Goal: Transaction & Acquisition: Purchase product/service

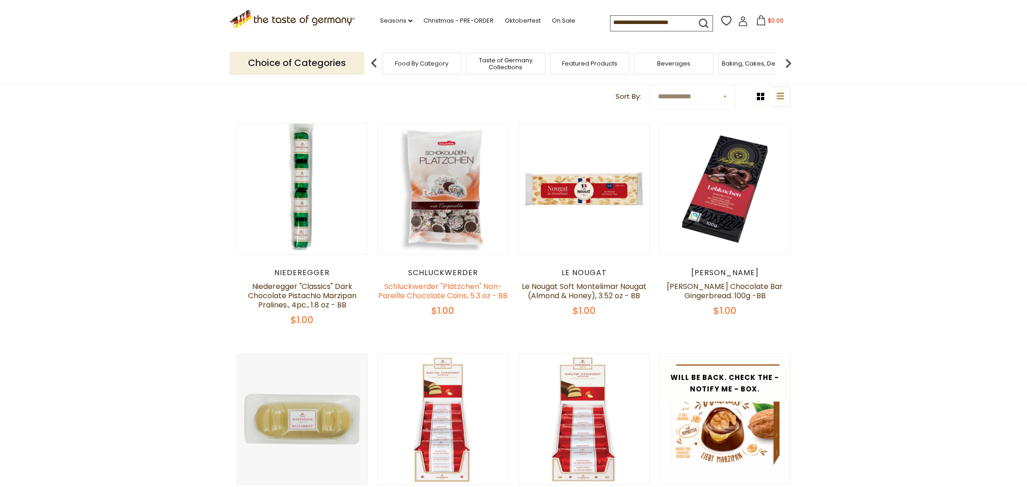
scroll to position [117, 0]
click at [457, 301] on link "Schluckwerder "Plätzchen" Non-Pareille Chocolate Coins, 5.3 oz - BB" at bounding box center [442, 291] width 129 height 20
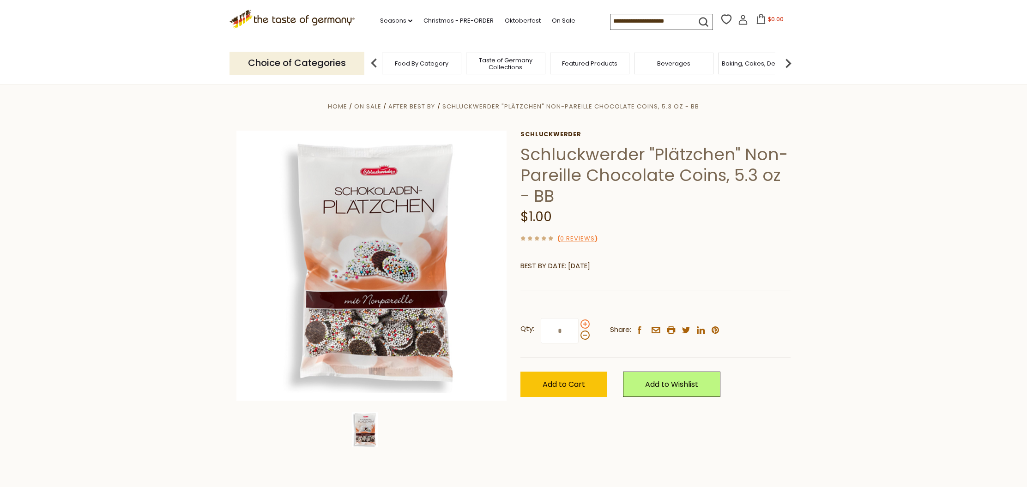
click at [582, 324] on span at bounding box center [584, 323] width 9 height 9
click at [578, 324] on input "*" at bounding box center [560, 330] width 38 height 25
click at [566, 385] on span "Add to Cart" at bounding box center [563, 384] width 42 height 11
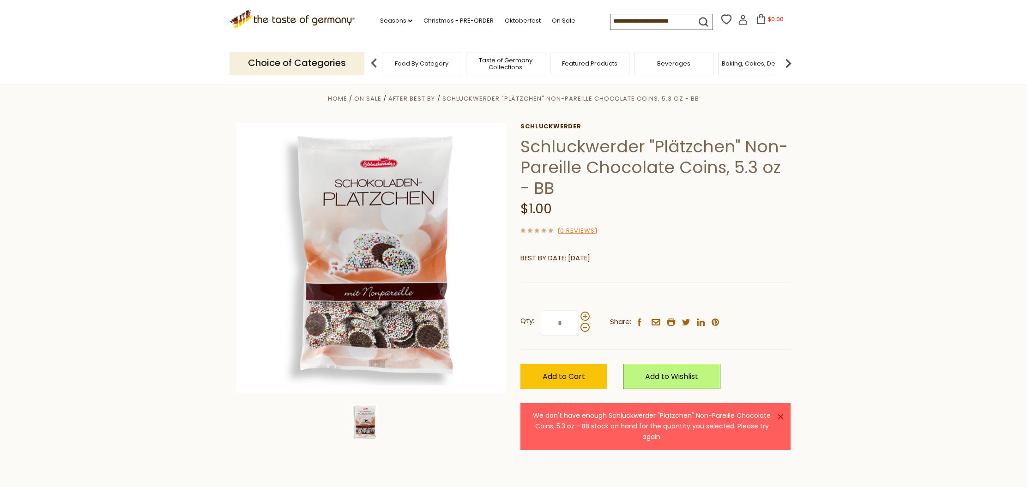
scroll to position [11, 0]
click at [582, 325] on span at bounding box center [584, 327] width 9 height 9
click at [578, 325] on input "*" at bounding box center [560, 323] width 38 height 25
type input "*"
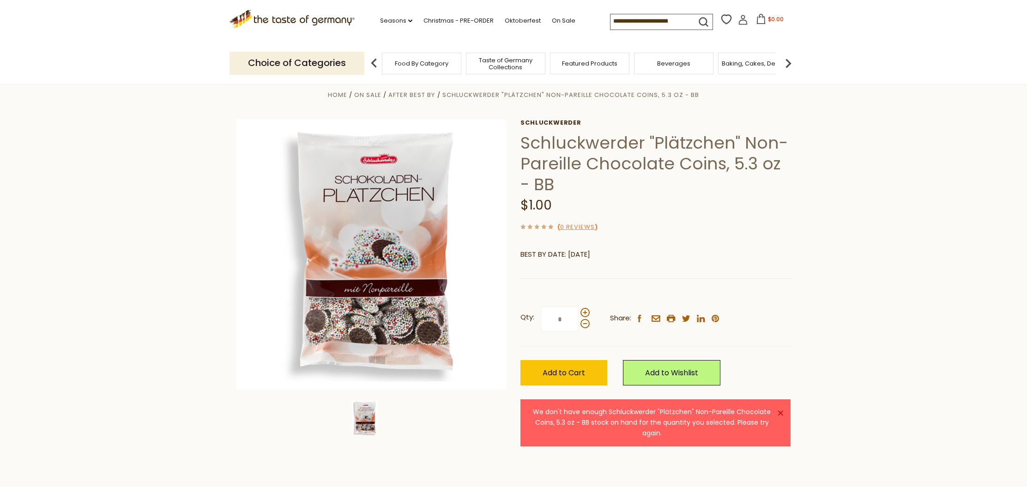
scroll to position [12, 0]
click at [574, 374] on span "Add to Cart" at bounding box center [563, 372] width 42 height 11
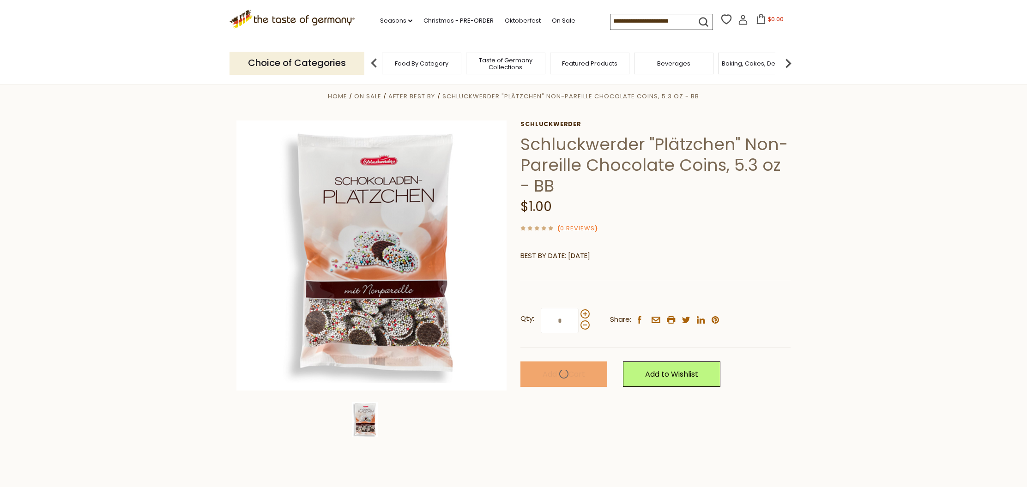
scroll to position [10, 0]
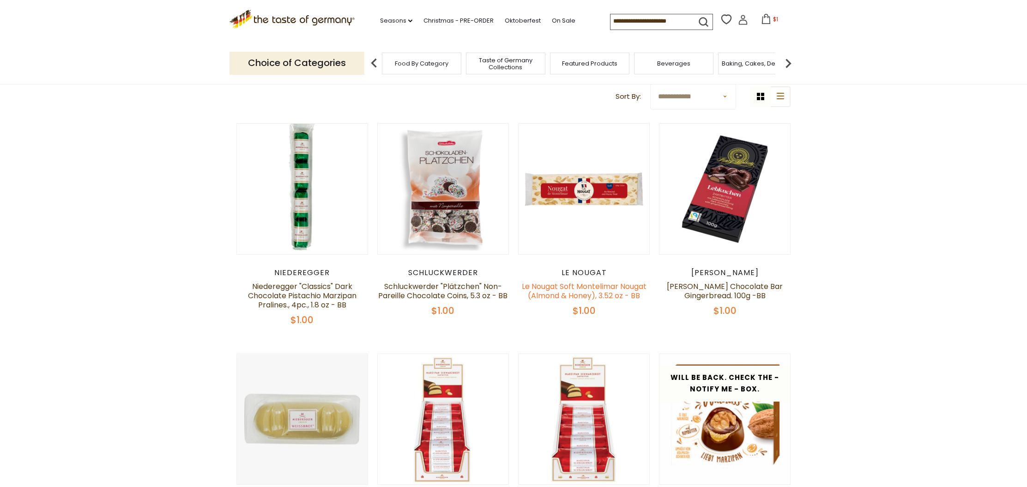
click at [574, 301] on link "Le Nougat Soft Montelimar Nougat (Almond & Honey), 3.52 oz - BB" at bounding box center [584, 291] width 125 height 20
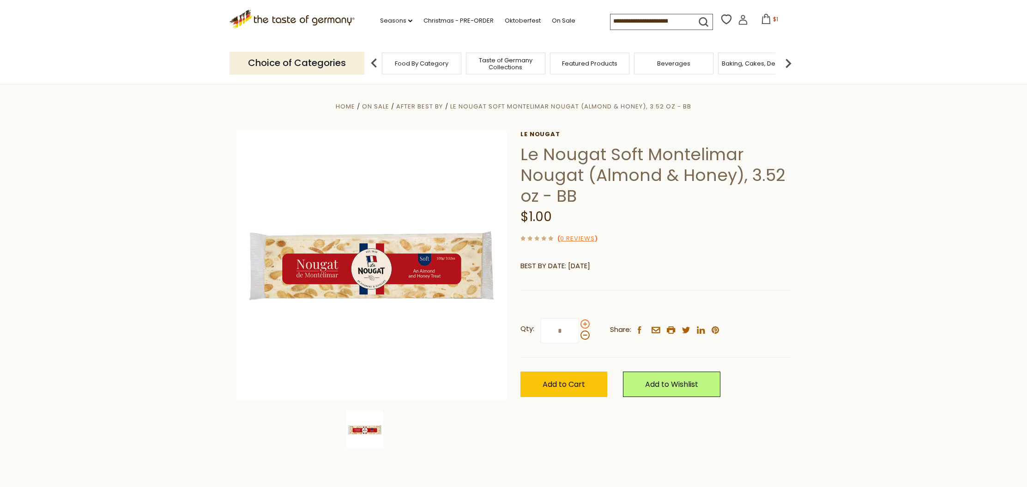
click at [583, 324] on span at bounding box center [584, 323] width 9 height 9
click at [578, 324] on input "*" at bounding box center [560, 330] width 38 height 25
type input "*"
click at [583, 385] on span "Add to Cart" at bounding box center [563, 384] width 42 height 11
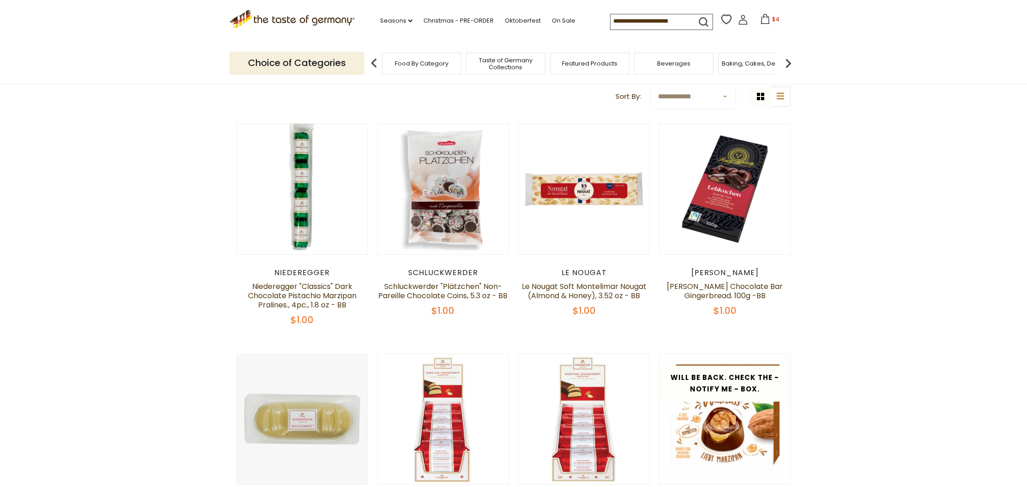
scroll to position [121, 0]
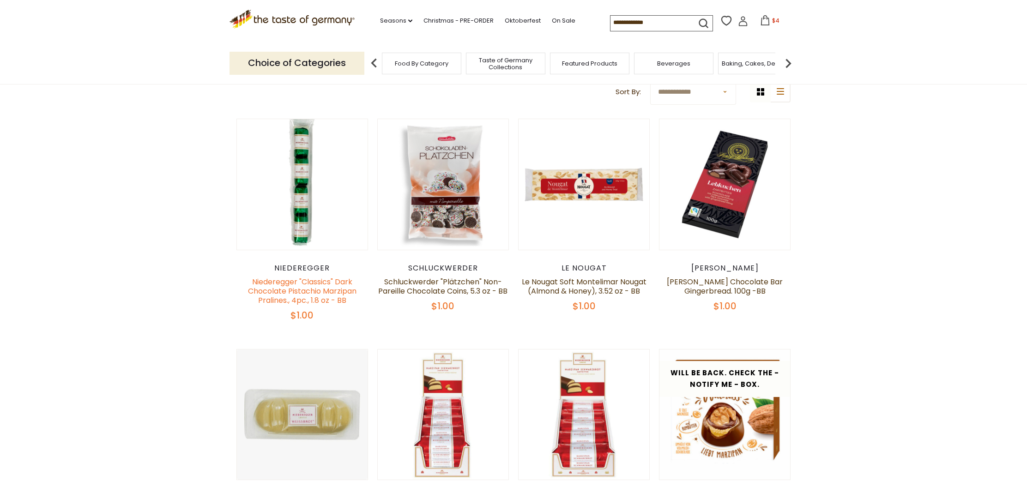
click at [294, 291] on link "Niederegger "Classics" Dark Chocolate Pistachio Marzipan Pralines., 4pc., 1.8 o…" at bounding box center [302, 291] width 108 height 29
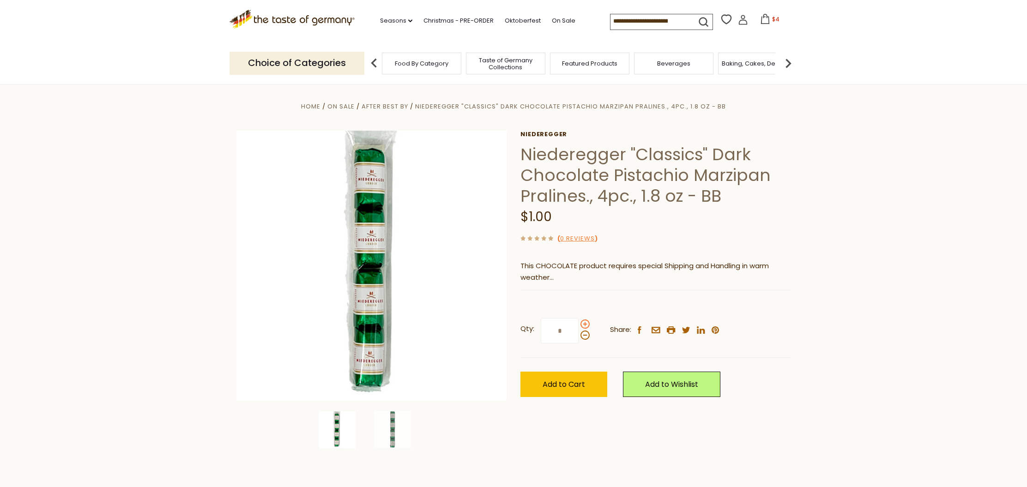
click at [584, 325] on span at bounding box center [584, 323] width 9 height 9
click at [578, 325] on input "*" at bounding box center [560, 330] width 38 height 25
type input "*"
click at [580, 390] on button "Add to Cart" at bounding box center [563, 384] width 87 height 25
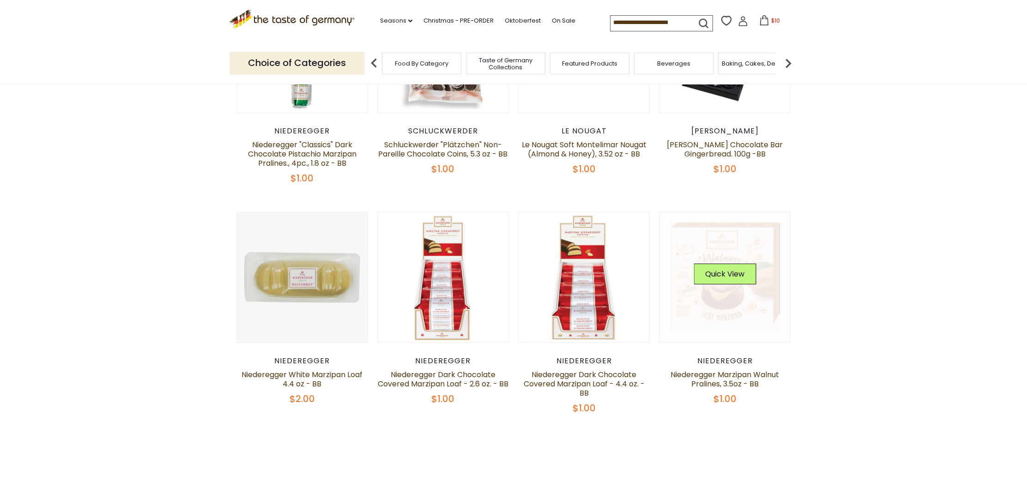
scroll to position [259, 0]
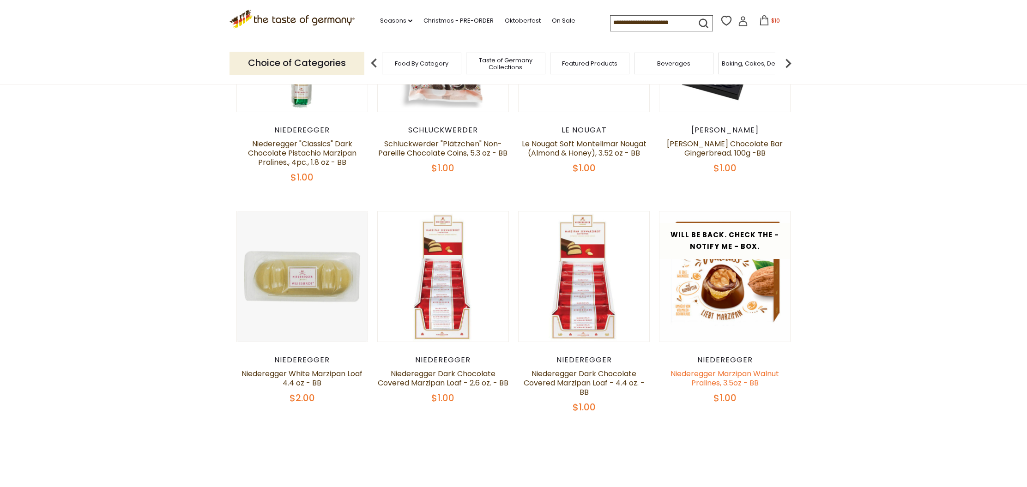
click at [727, 387] on link "Niederegger Marzipan Walnut Pralines, 3.5oz - BB" at bounding box center [724, 378] width 108 height 20
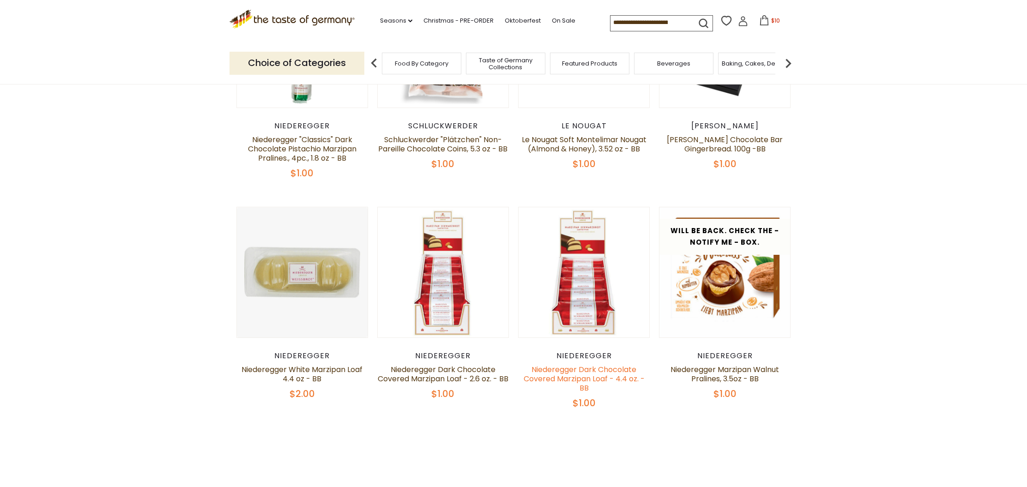
click at [578, 388] on link "Niederegger Dark Chocolate Covered Marzipan Loaf - 4.4 oz. - BB" at bounding box center [584, 378] width 121 height 29
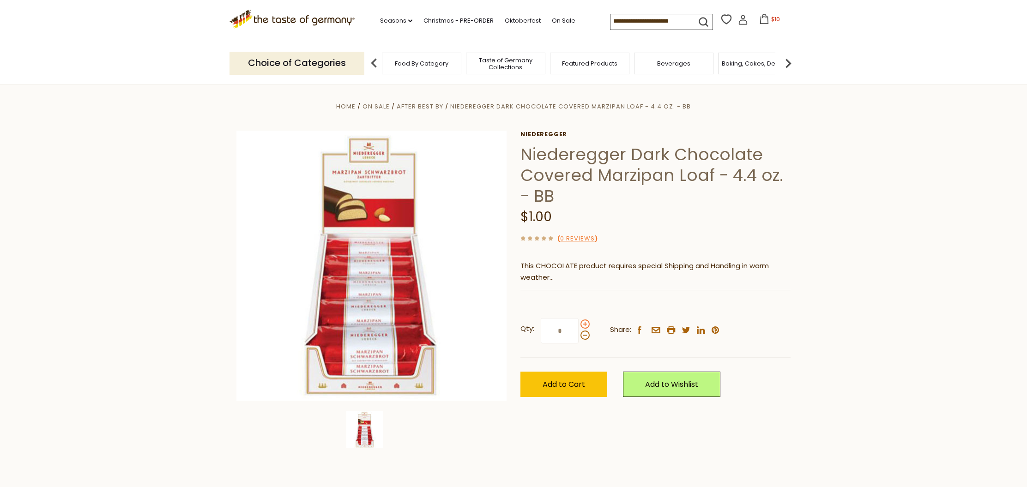
click at [585, 324] on span at bounding box center [584, 323] width 9 height 9
click at [578, 324] on input "*" at bounding box center [560, 330] width 38 height 25
type input "*"
click at [563, 381] on span "Add to Cart" at bounding box center [563, 384] width 42 height 11
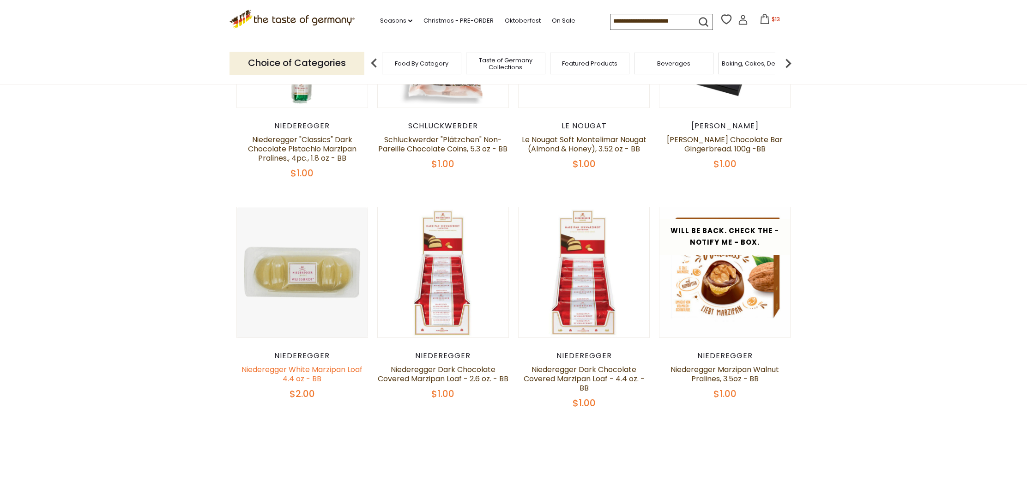
click at [326, 382] on link "Niederegger White Marzipan Loaf 4.4 oz - BB" at bounding box center [301, 374] width 121 height 20
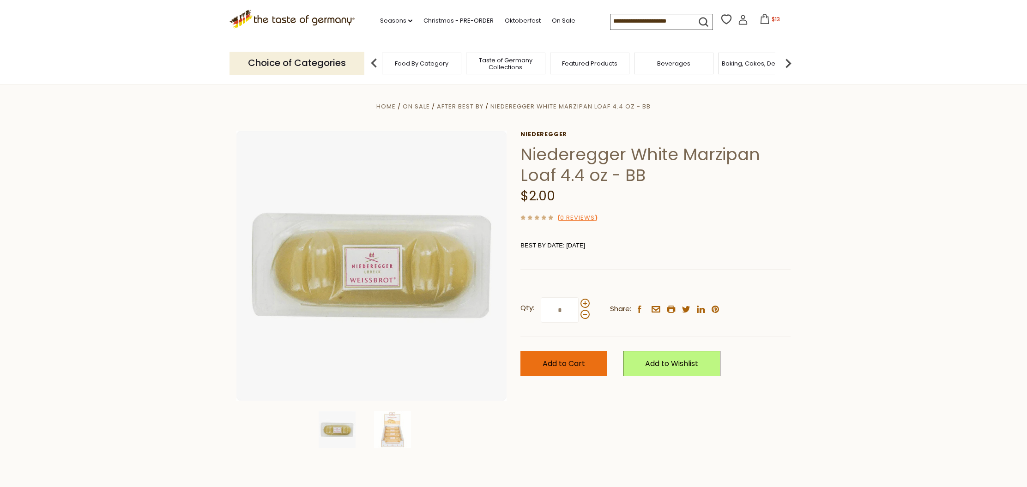
click at [553, 366] on span "Add to Cart" at bounding box center [563, 363] width 42 height 11
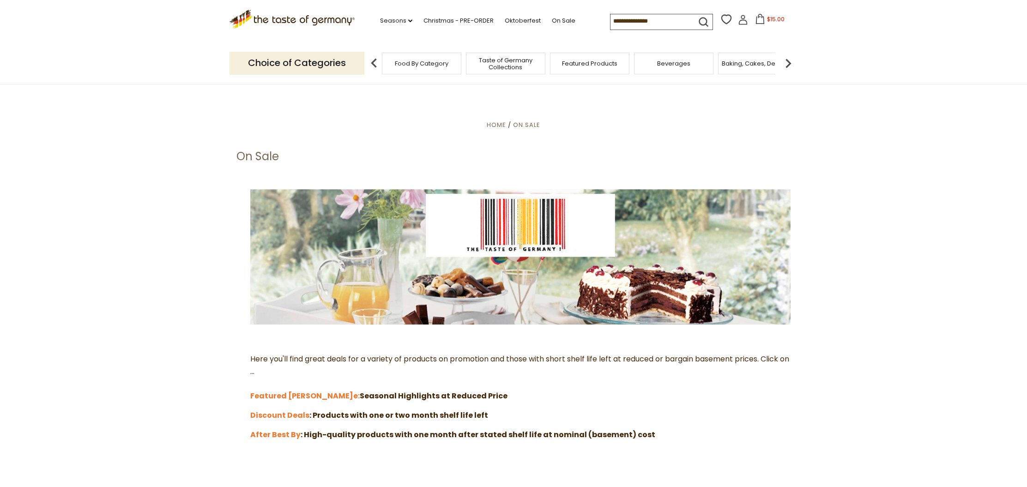
scroll to position [112, 0]
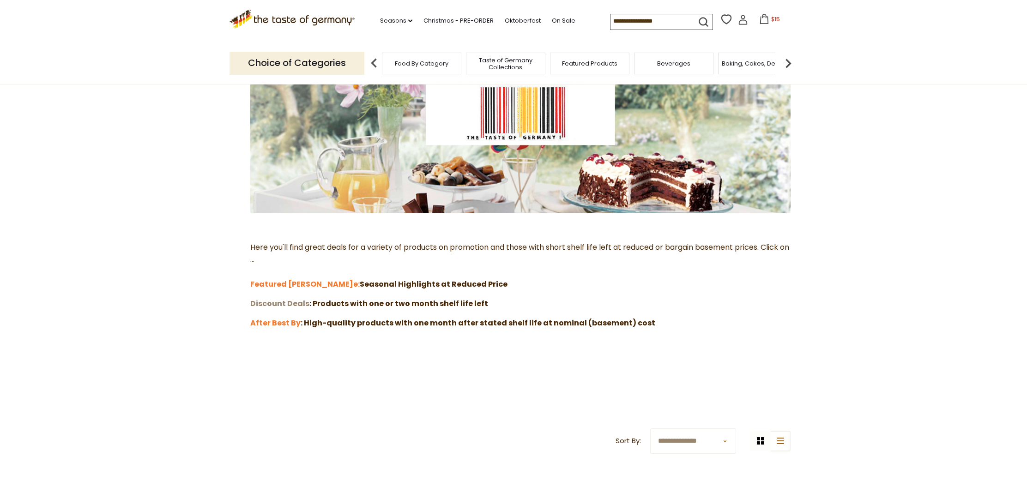
click at [286, 301] on strong "Discount Deals" at bounding box center [279, 303] width 59 height 11
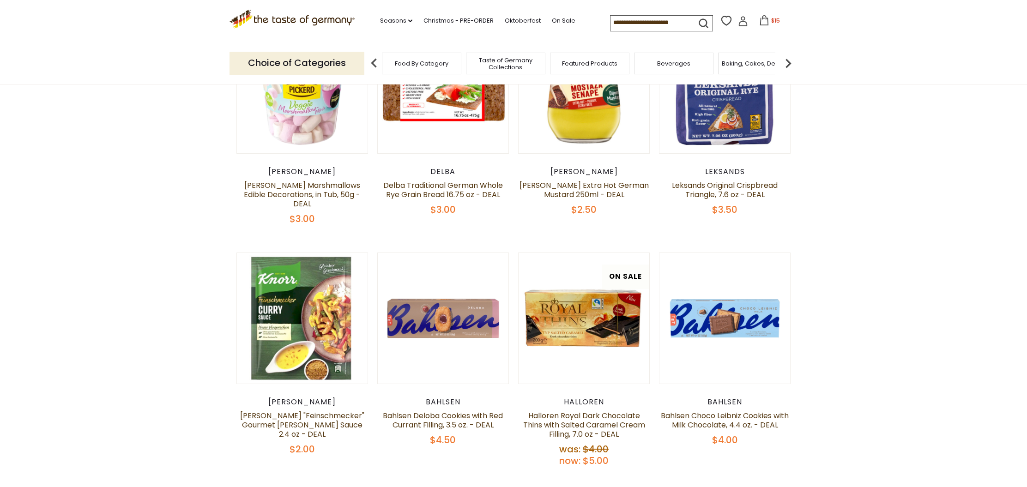
scroll to position [231, 0]
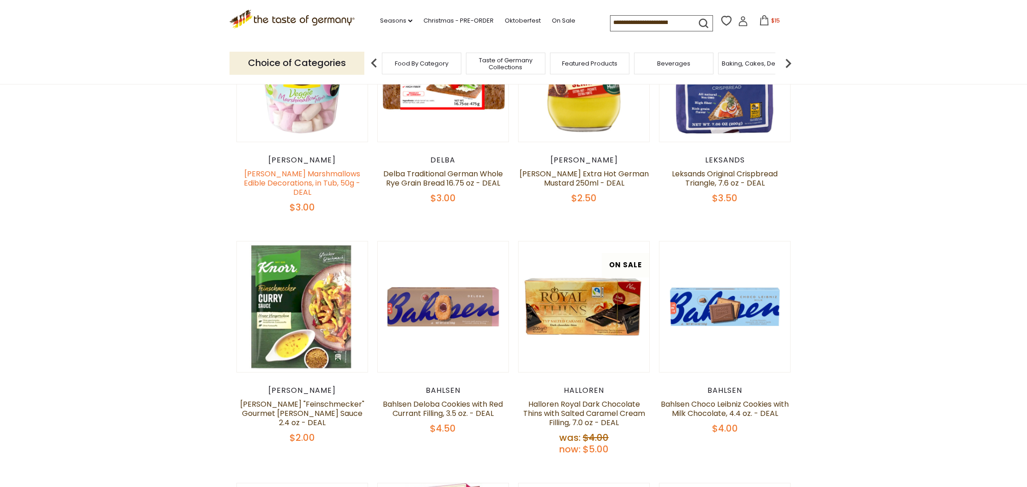
click at [295, 178] on link "[PERSON_NAME] Marshmallows Edible Decorations, in Tub, 50g - DEAL" at bounding box center [302, 183] width 116 height 29
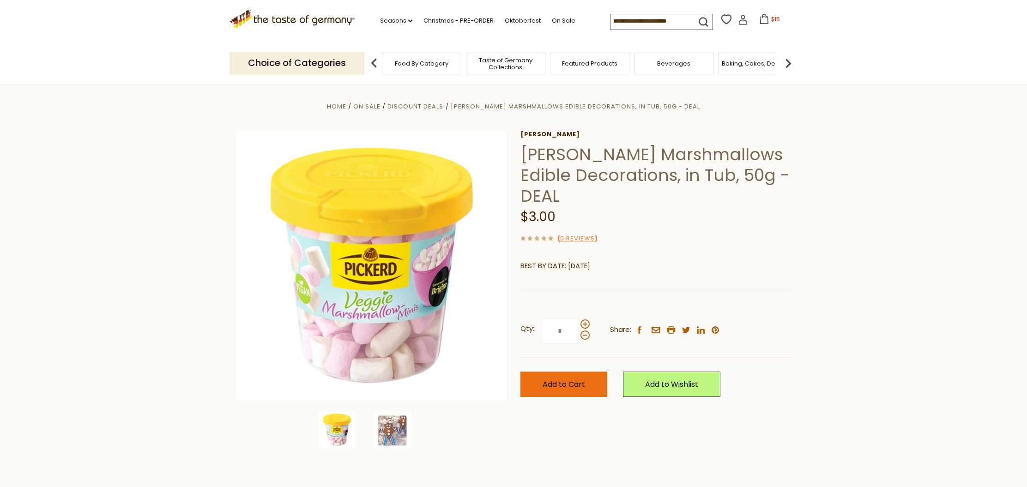
click at [572, 379] on span "Add to Cart" at bounding box center [563, 384] width 42 height 11
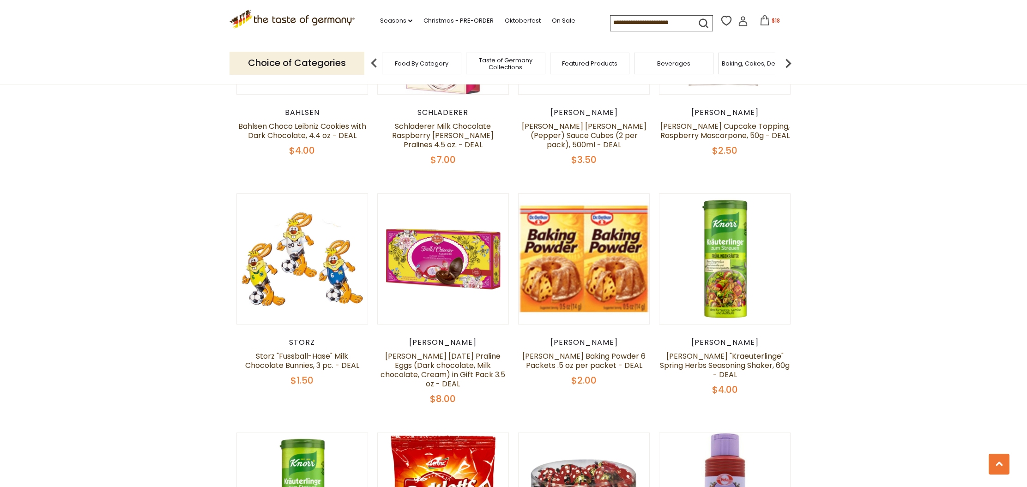
scroll to position [751, 0]
click at [308, 350] on link "Storz "Fussball-Hase" Milk Chocolate Bunnies, 3 pc. - DEAL" at bounding box center [302, 360] width 114 height 20
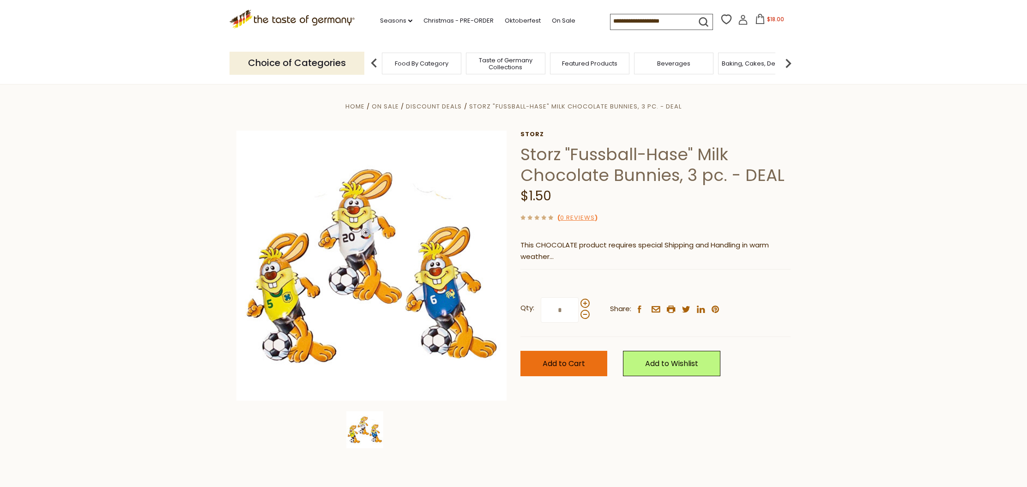
click at [554, 362] on span "Add to Cart" at bounding box center [563, 363] width 42 height 11
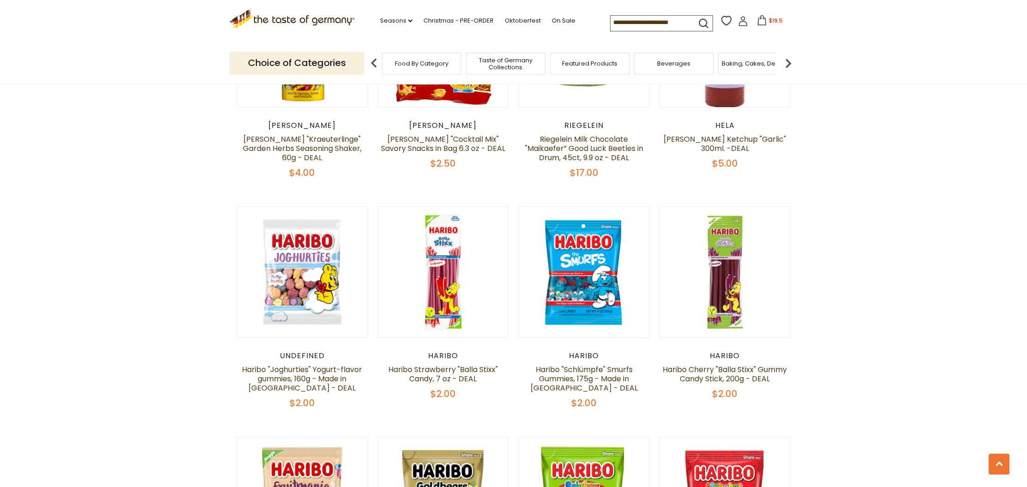
scroll to position [1210, 0]
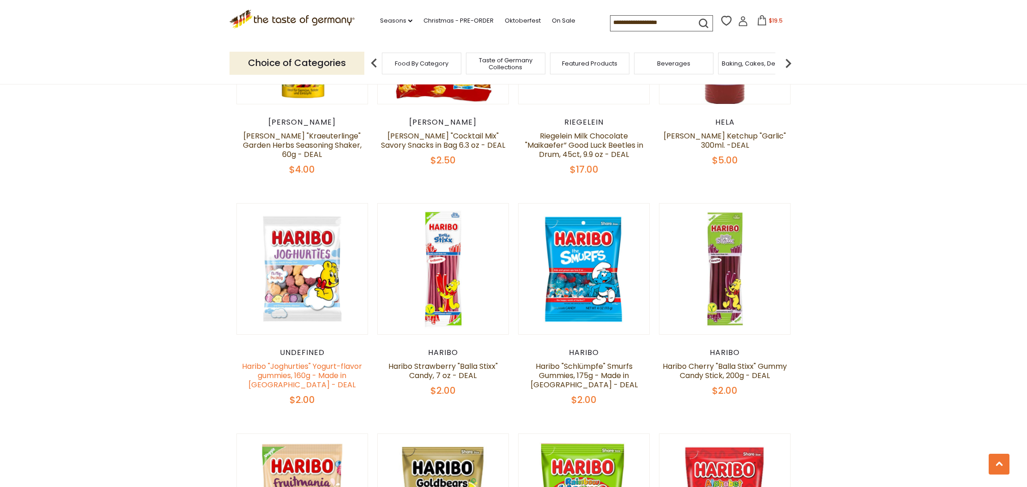
click at [293, 361] on link "Haribo "Joghurties" Yogurt-flavor gummies, 160g - Made in [GEOGRAPHIC_DATA] - D…" at bounding box center [302, 375] width 120 height 29
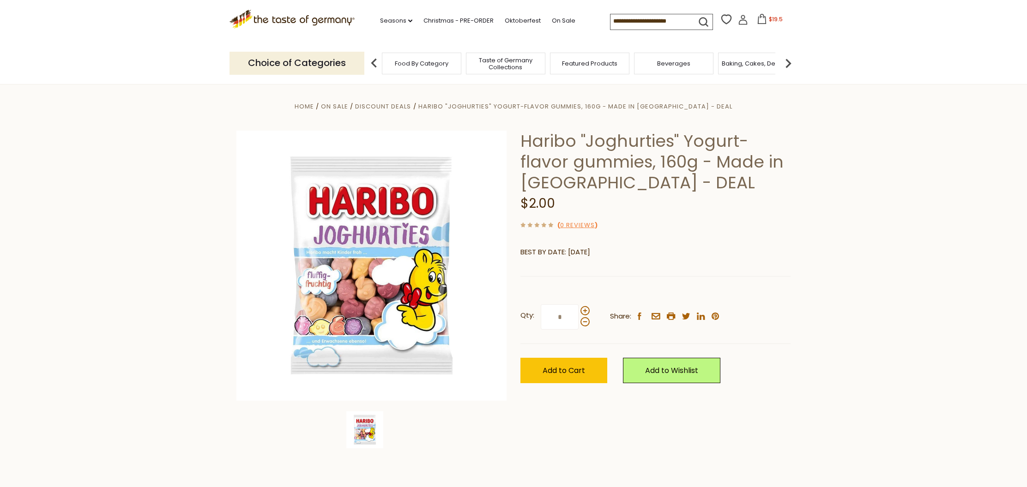
drag, startPoint x: 559, startPoint y: 371, endPoint x: 532, endPoint y: 344, distance: 37.9
click at [558, 370] on span "Add to Cart" at bounding box center [563, 370] width 42 height 11
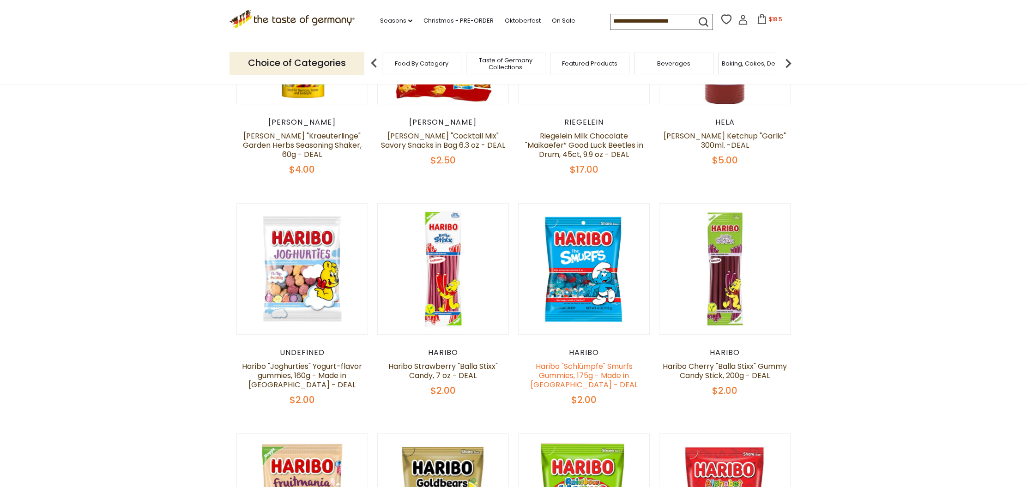
click at [584, 361] on link "Haribo "Schlümpfe" Smurfs Gummies, 175g - Made in [GEOGRAPHIC_DATA] - DEAL" at bounding box center [583, 375] width 107 height 29
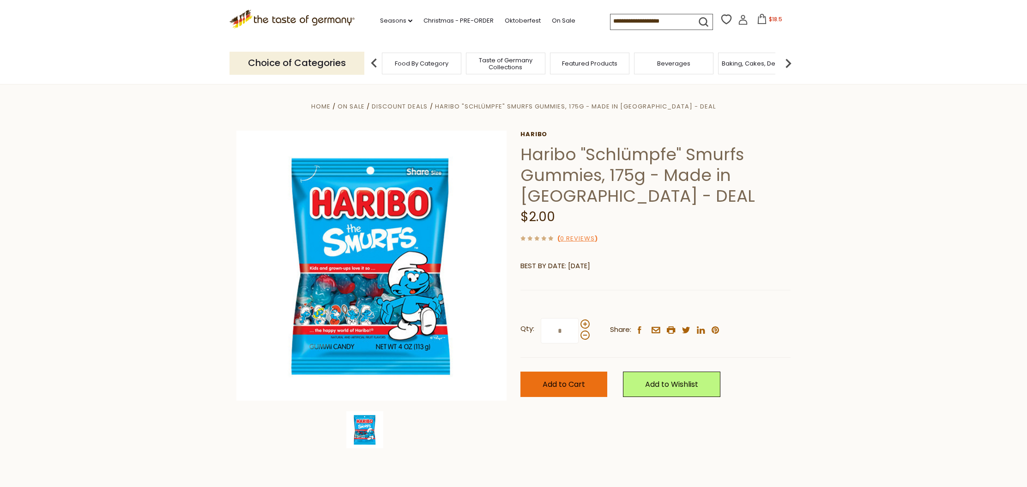
click at [557, 382] on span "Add to Cart" at bounding box center [563, 384] width 42 height 11
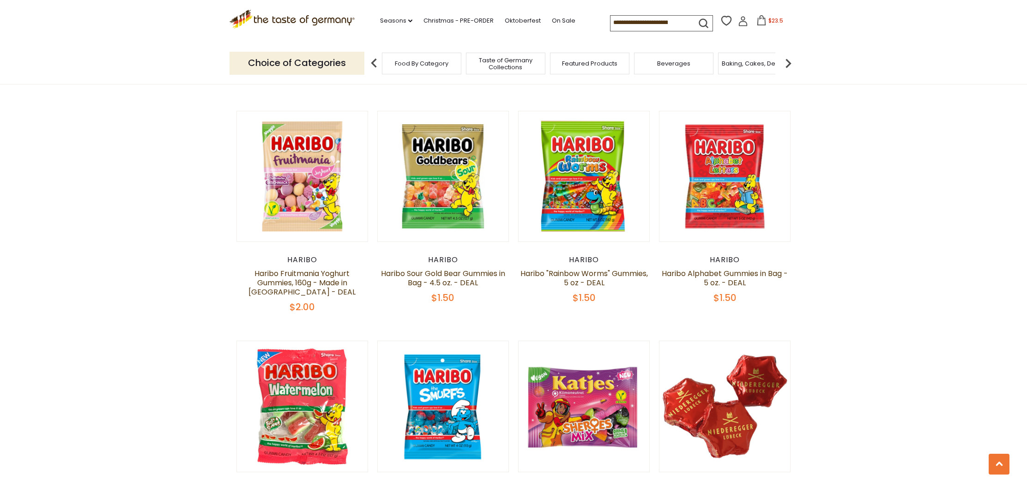
scroll to position [1531, 0]
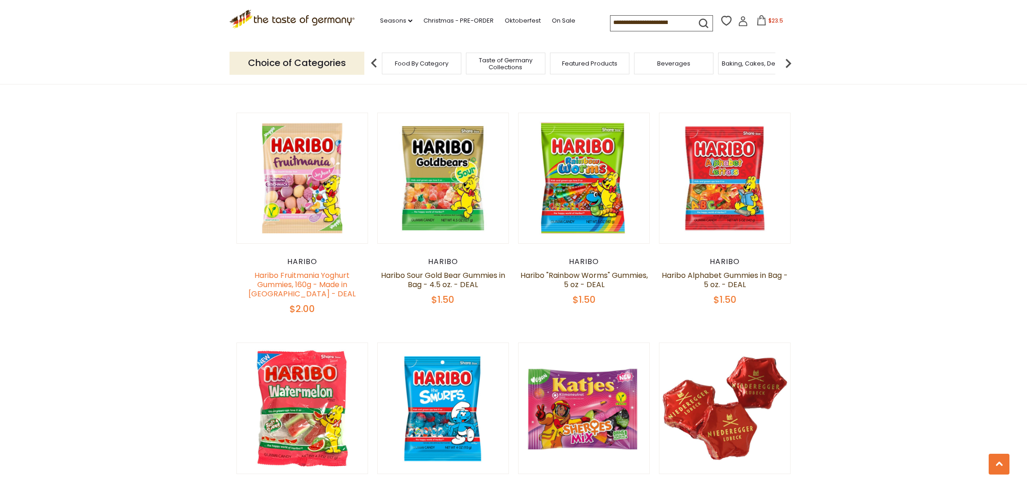
click at [306, 270] on link "Haribo Fruitmania Yoghurt Gummies, 160g - Made in [GEOGRAPHIC_DATA] - DEAL" at bounding box center [301, 284] width 107 height 29
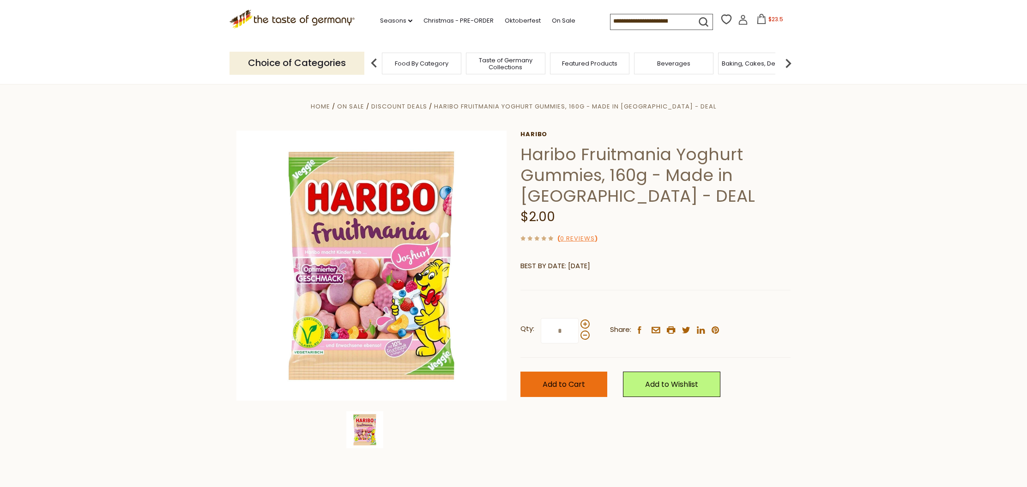
scroll to position [0, 0]
drag, startPoint x: 560, startPoint y: 387, endPoint x: 549, endPoint y: 371, distance: 19.5
click at [560, 387] on span "Add to Cart" at bounding box center [563, 384] width 42 height 11
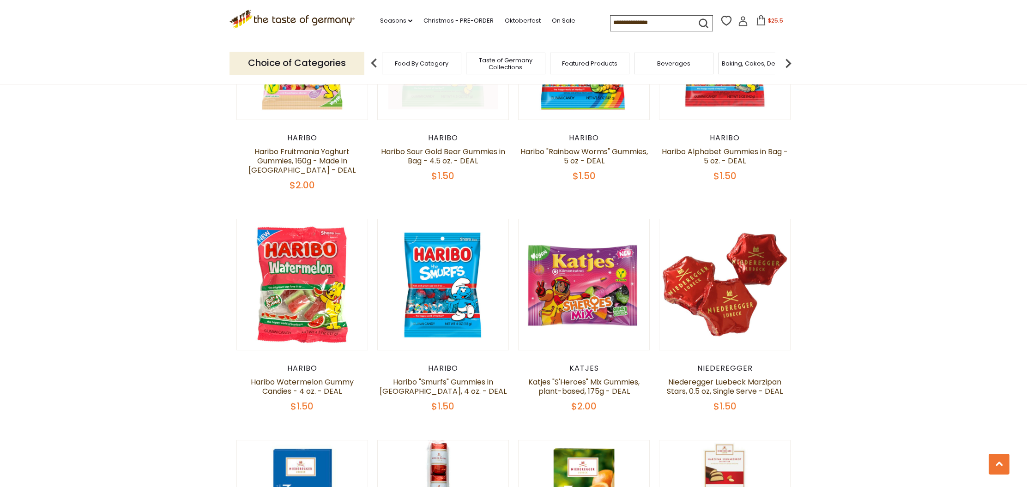
scroll to position [1659, 0]
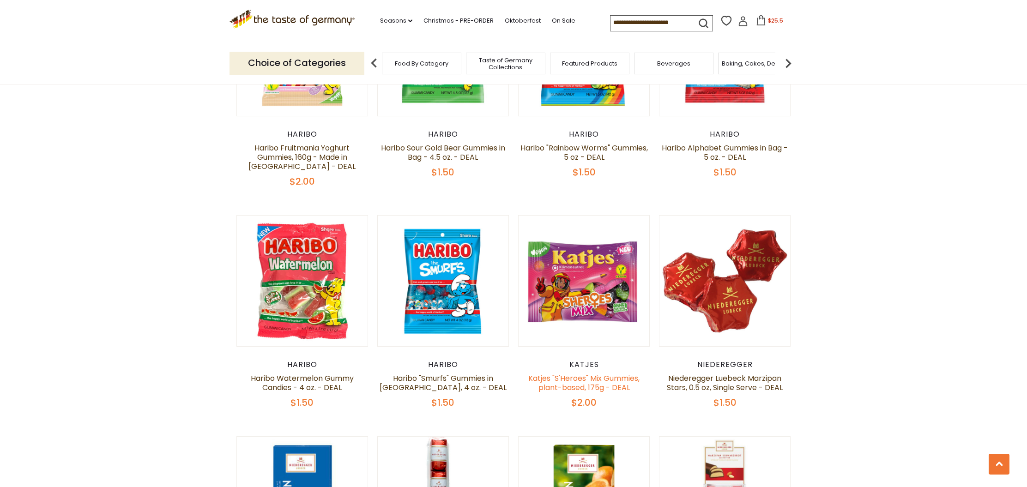
click at [556, 373] on link "Katjes "S'Heroes" Mix Gummies, plant-based, 175g - DEAL" at bounding box center [583, 383] width 111 height 20
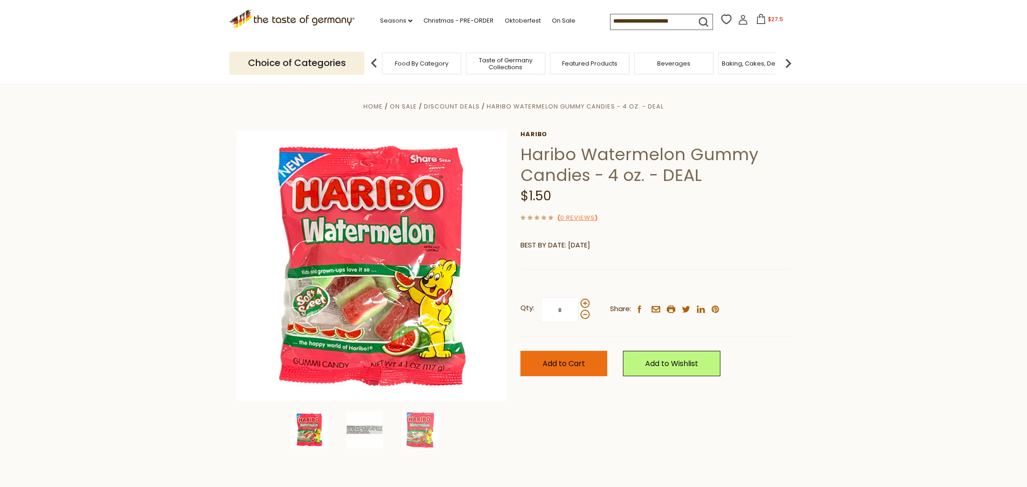
click at [573, 362] on span "Add to Cart" at bounding box center [563, 363] width 42 height 11
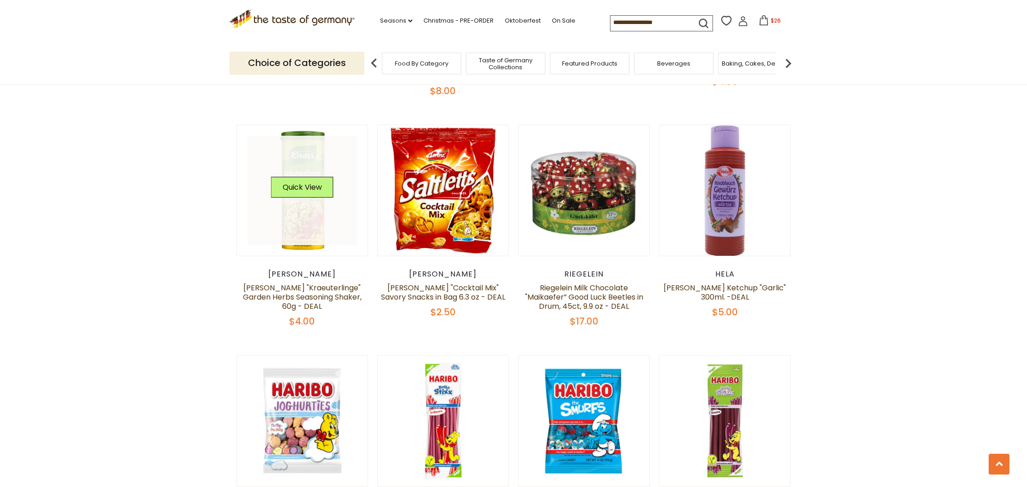
scroll to position [1058, 0]
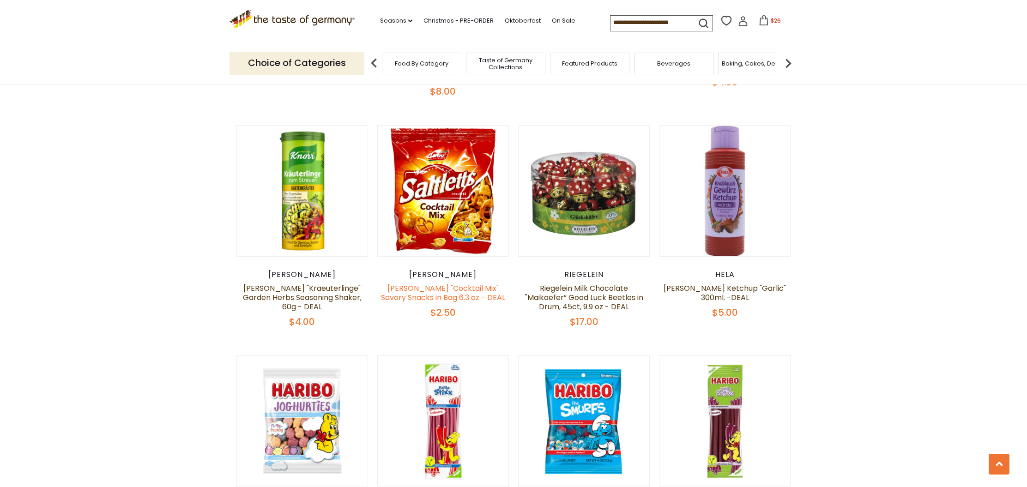
click at [409, 283] on link "[PERSON_NAME] "Cocktail Mix" Savory Snacks in Bag 6.3 oz - DEAL" at bounding box center [443, 293] width 124 height 20
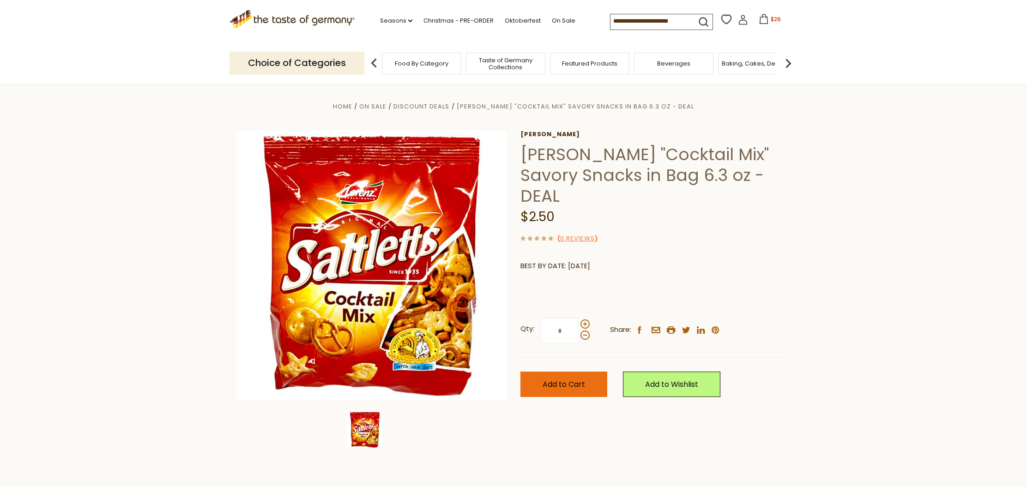
click at [577, 379] on span "Add to Cart" at bounding box center [563, 384] width 42 height 11
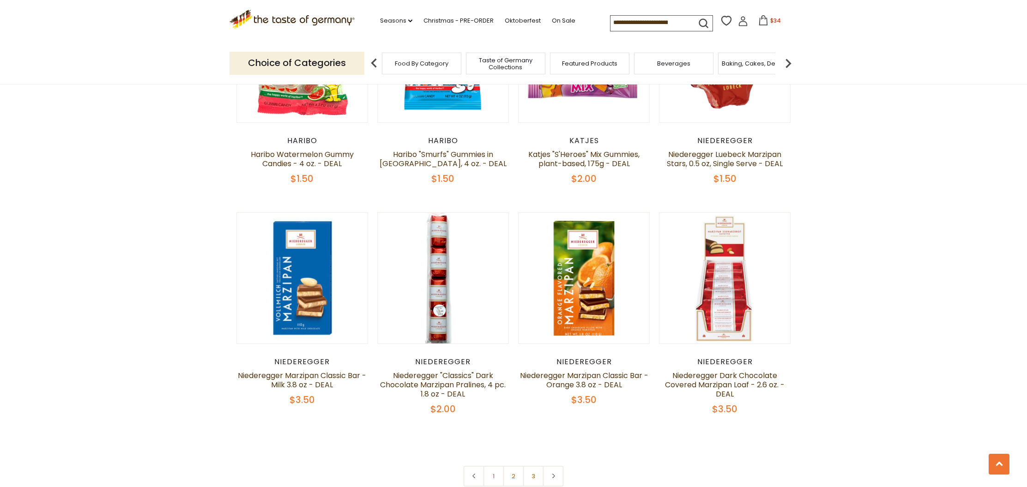
scroll to position [1920, 0]
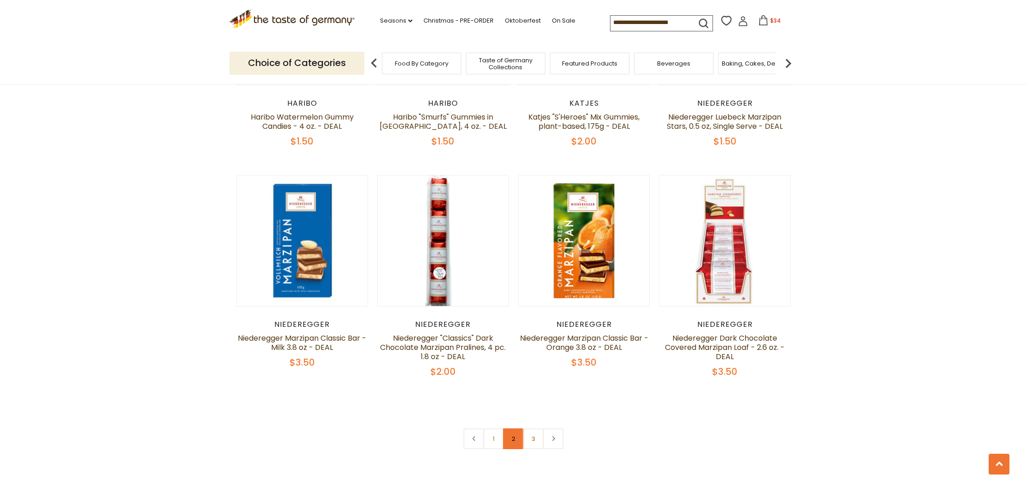
click at [509, 428] on link "2" at bounding box center [513, 438] width 21 height 21
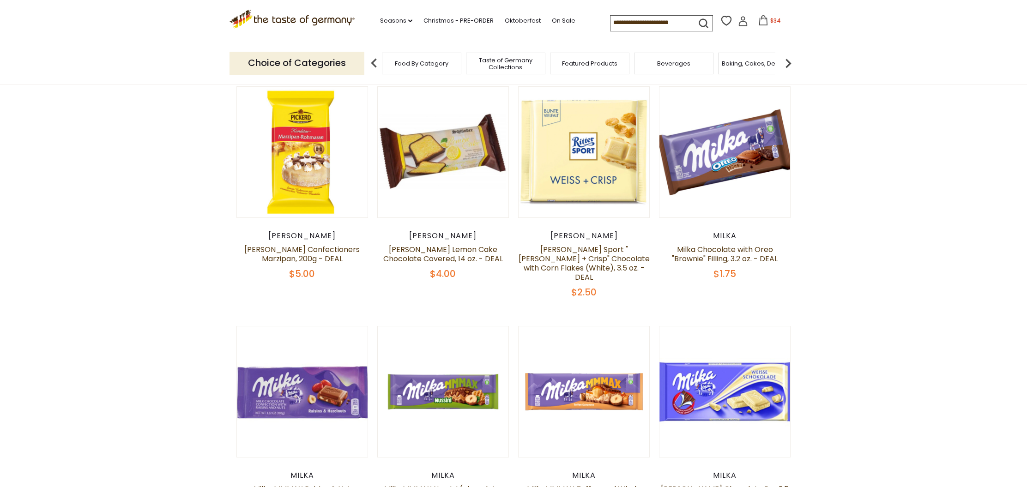
scroll to position [156, 0]
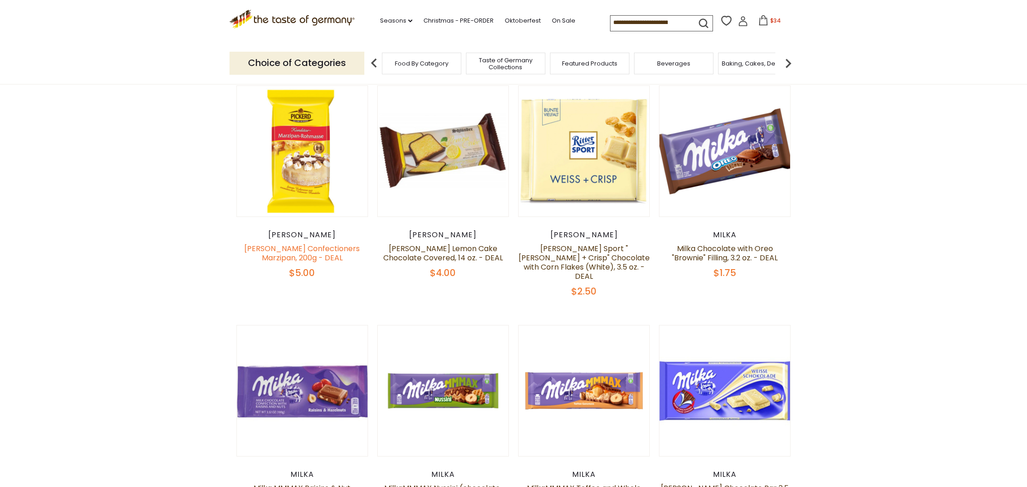
click at [278, 248] on link "[PERSON_NAME] Confectioners Marzipan, 200g - DEAL" at bounding box center [301, 253] width 115 height 20
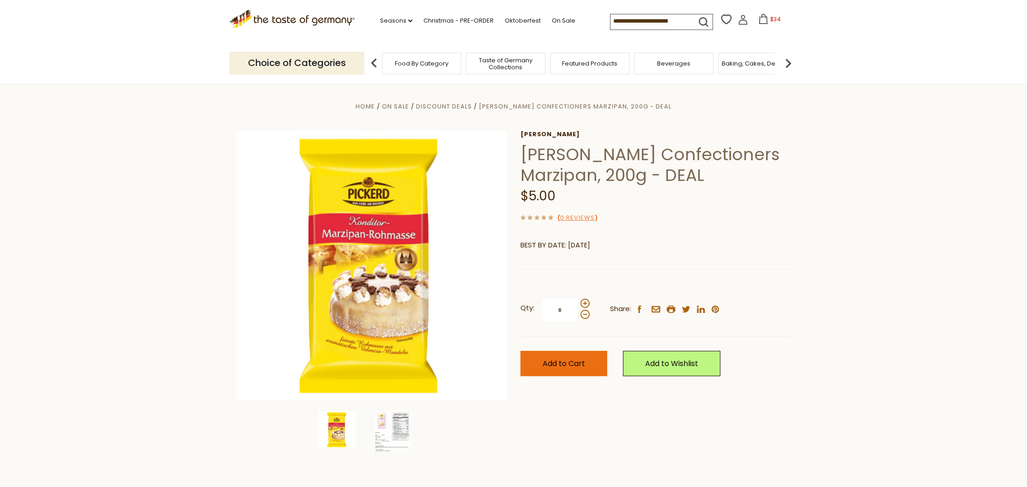
click at [576, 367] on span "Add to Cart" at bounding box center [563, 363] width 42 height 11
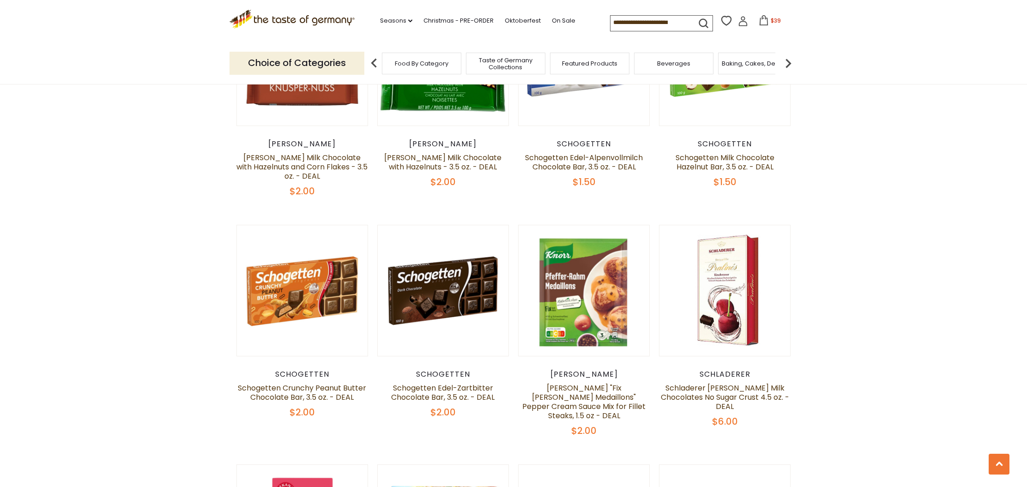
scroll to position [948, 0]
